Goal: Task Accomplishment & Management: Complete application form

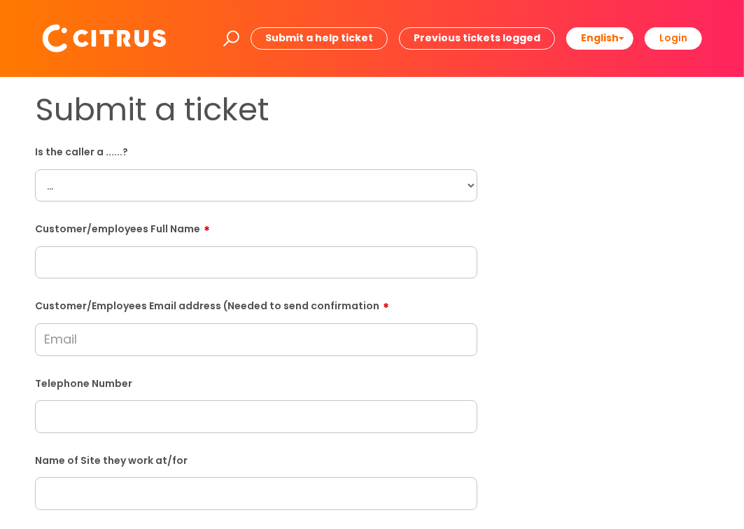
click at [92, 193] on select "... Citrus Customer Citrus Employee Contractor Supplier" at bounding box center [256, 185] width 442 height 32
click at [35, 169] on select "... Citrus Customer Citrus Employee Contractor Supplier" at bounding box center [256, 185] width 442 height 32
click at [115, 190] on select "... Citrus Customer Citrus Employee Contractor Supplier" at bounding box center [256, 185] width 442 height 32
select select "Citrus Employee"
click at [35, 169] on select "... Citrus Customer Citrus Employee Contractor Supplier" at bounding box center [256, 185] width 442 height 32
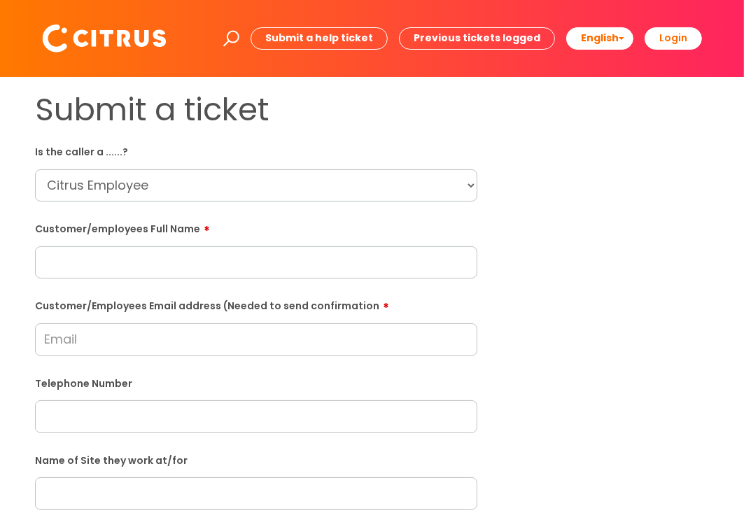
click at [101, 263] on input "text" at bounding box center [256, 262] width 442 height 32
click at [151, 257] on input "text" at bounding box center [256, 262] width 442 height 32
paste input "Graham Twidale"
type input "Graham Twidale"
drag, startPoint x: 94, startPoint y: 345, endPoint x: 121, endPoint y: 332, distance: 30.1
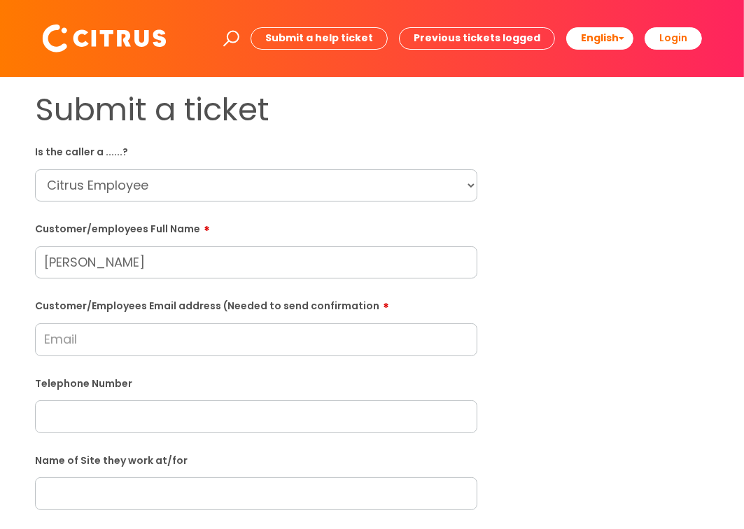
click at [94, 345] on input "Customer/Employees Email address (Needed to send confirmation" at bounding box center [256, 339] width 442 height 32
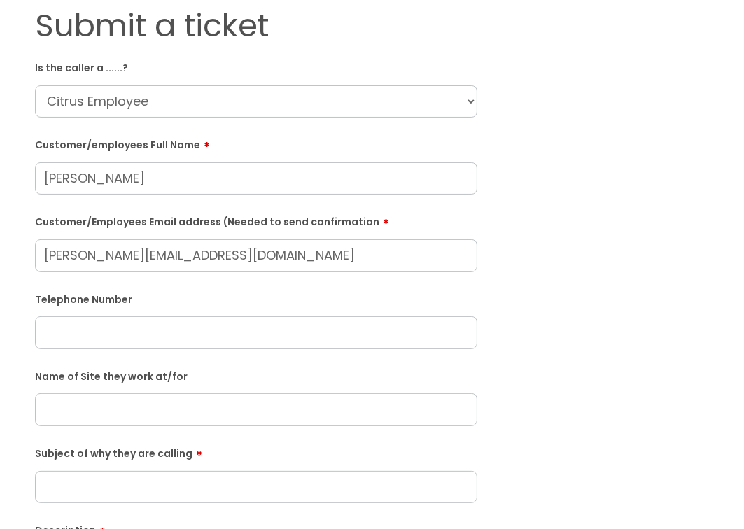
scroll to position [210, 0]
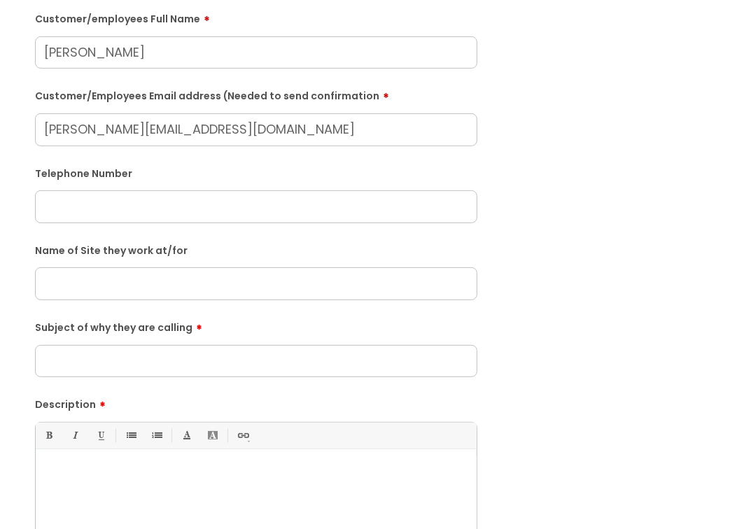
type input "graham.gtj60@gmail.com"
click at [48, 213] on input "text" at bounding box center [256, 206] width 442 height 32
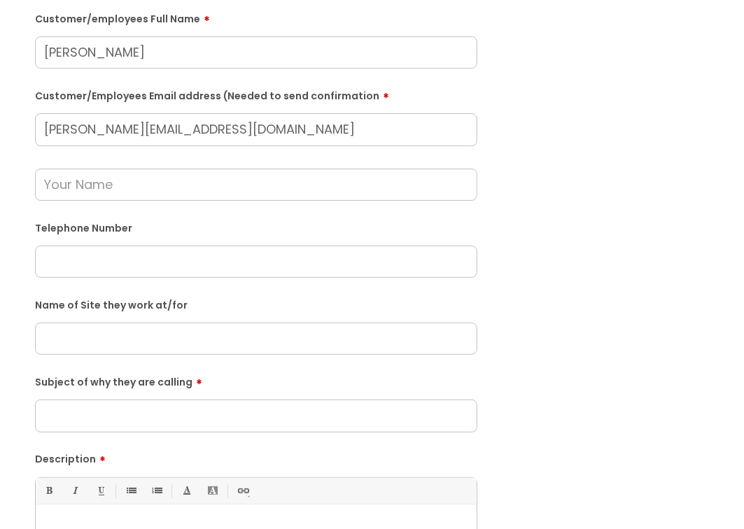
drag, startPoint x: 120, startPoint y: 190, endPoint x: 468, endPoint y: 234, distance: 350.0
click at [120, 189] on input "text" at bounding box center [256, 185] width 442 height 32
click at [627, 244] on div "Submit a ticket Is the caller a ......? ... Citrus Customer Citrus Employee Con…" at bounding box center [371, 311] width 695 height 861
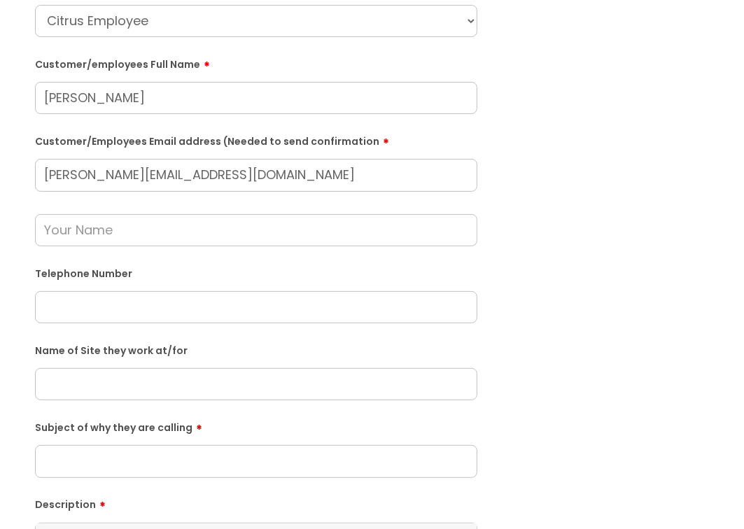
scroll to position [140, 0]
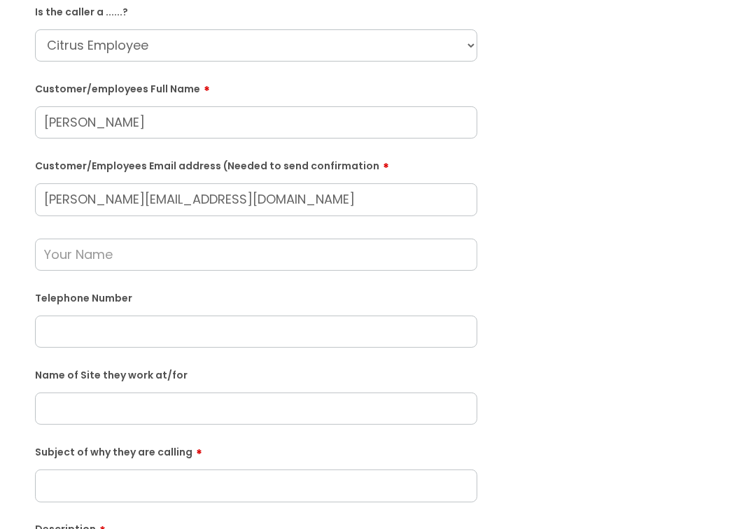
click at [115, 246] on input "text" at bounding box center [256, 255] width 442 height 32
type input "Moneypenny"
click at [126, 405] on input "text" at bounding box center [256, 409] width 442 height 32
click at [126, 410] on input "text" at bounding box center [256, 409] width 442 height 32
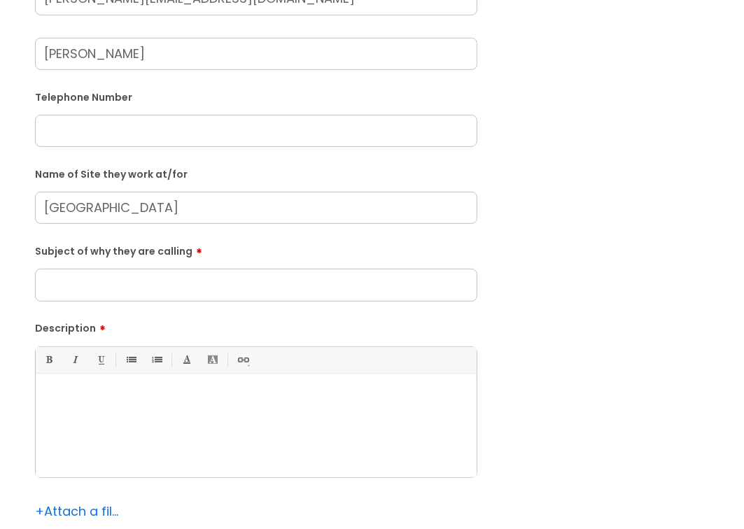
scroll to position [350, 0]
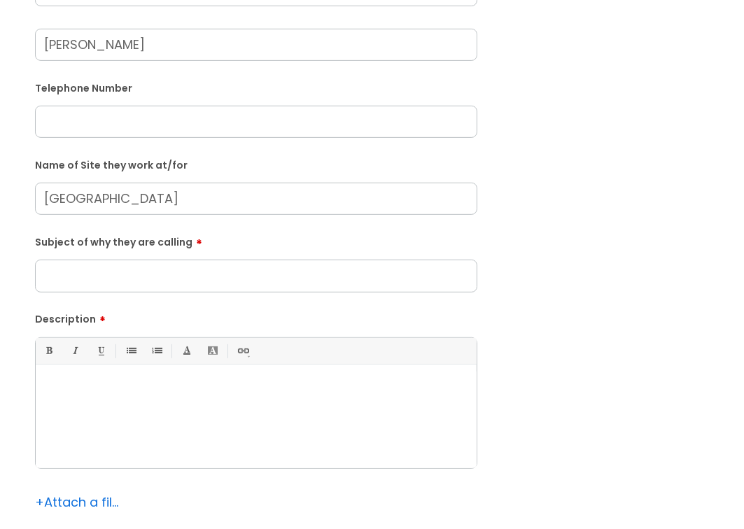
type input "Pembroke Park"
click at [104, 414] on div at bounding box center [256, 420] width 441 height 97
drag, startPoint x: 79, startPoint y: 121, endPoint x: 85, endPoint y: 128, distance: 9.0
click at [79, 121] on input "text" at bounding box center [256, 122] width 442 height 32
paste input "07562100999"
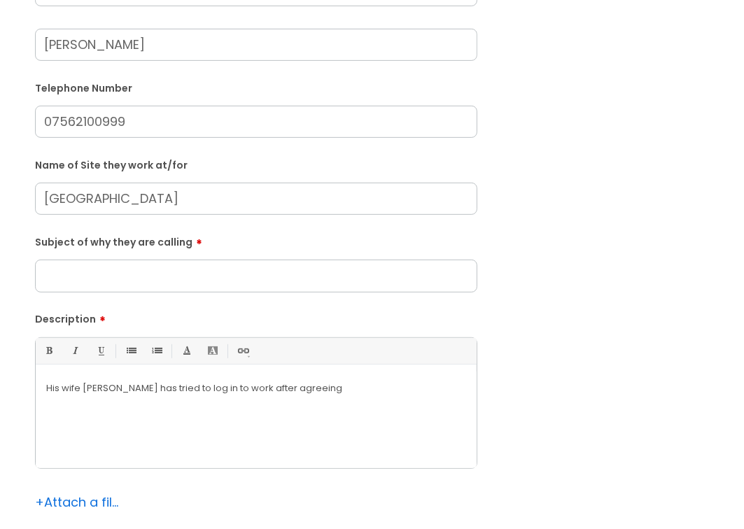
type input "07562100999"
click at [178, 272] on input "Subject of why they are calling" at bounding box center [256, 276] width 442 height 32
type input "Splitting shifts"
click at [329, 396] on div "His wife Lizzie has tried to log in to work after agreeing" at bounding box center [256, 420] width 441 height 97
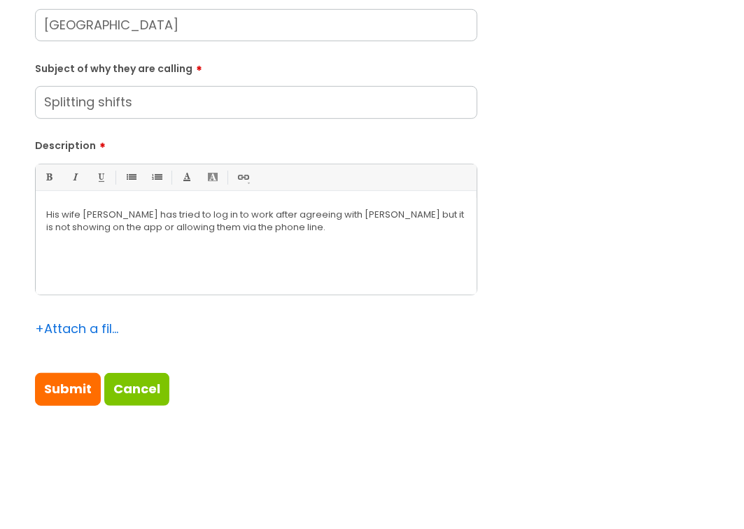
scroll to position [630, 0]
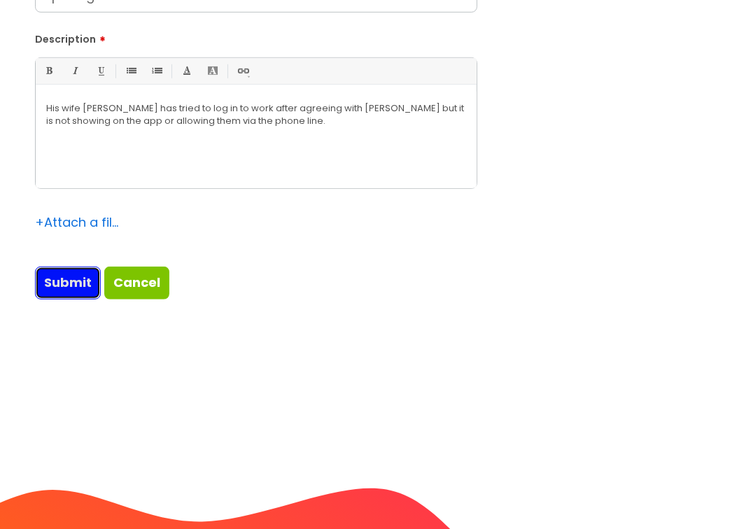
click at [87, 285] on input "Submit" at bounding box center [68, 283] width 66 height 32
type input "Please Wait..."
